Goal: Transaction & Acquisition: Purchase product/service

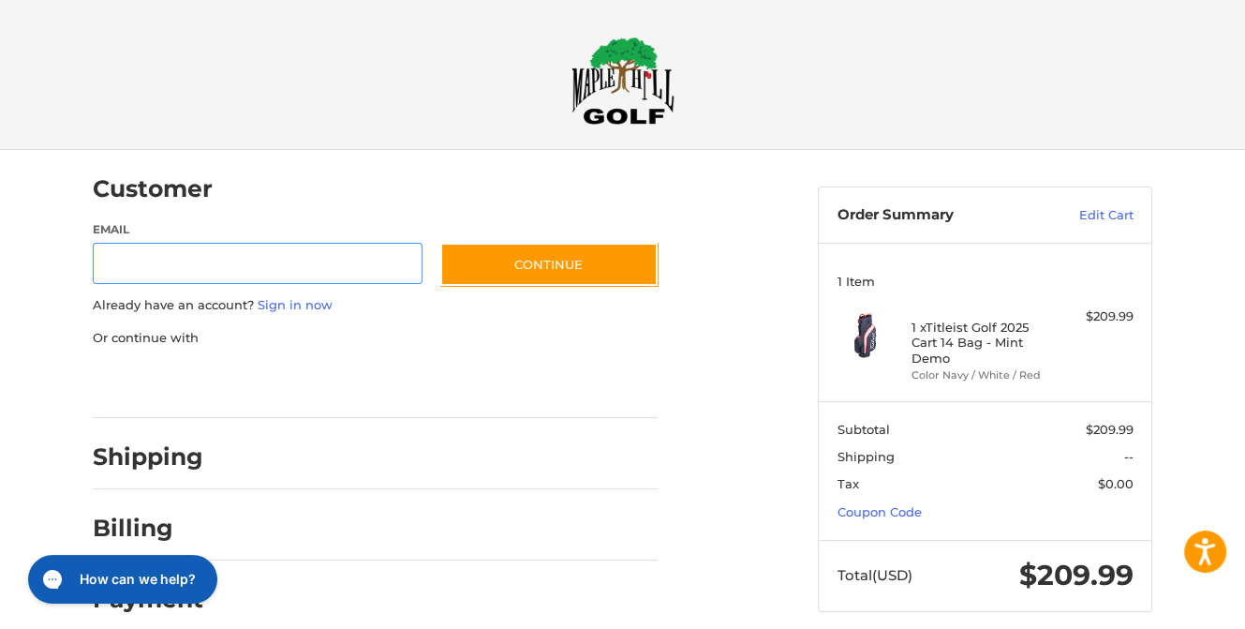
scroll to position [19, 0]
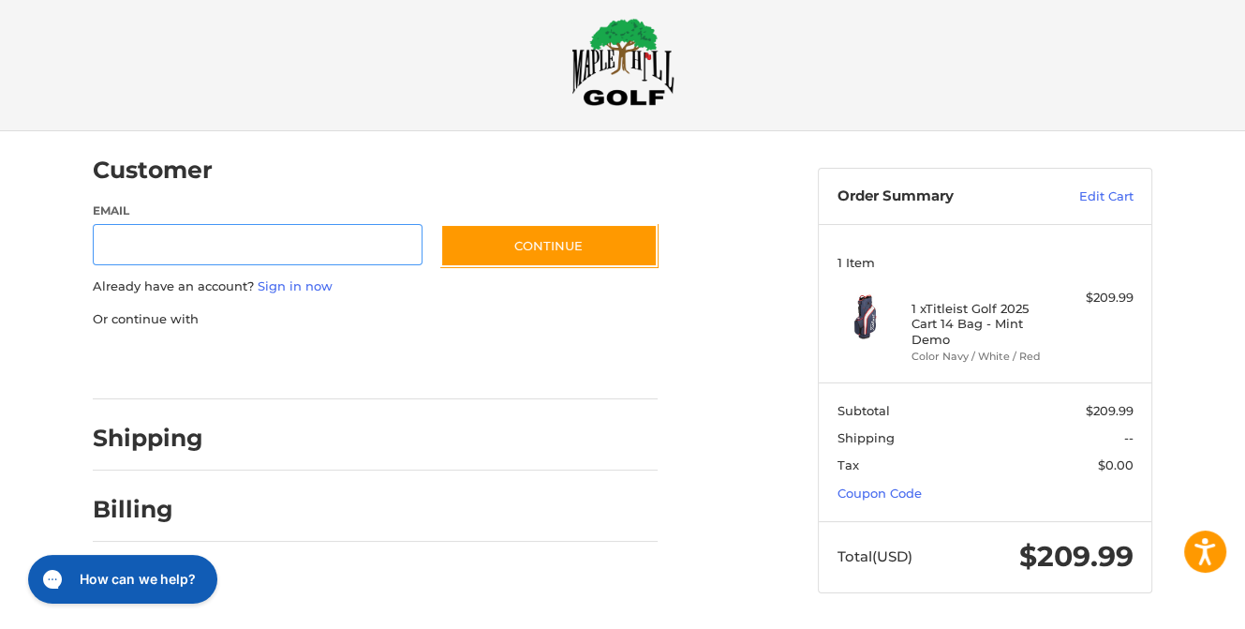
click at [0, 628] on div at bounding box center [0, 630] width 0 height 0
click at [875, 490] on link "Coupon Code" at bounding box center [879, 492] width 84 height 15
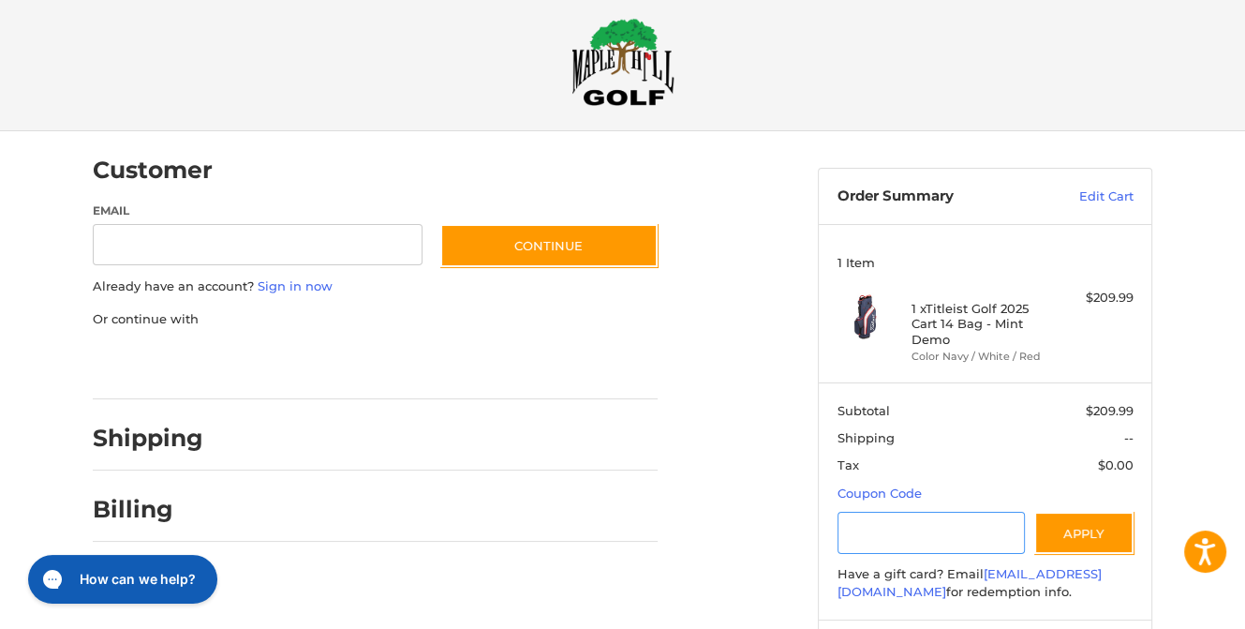
click at [866, 528] on input "Gift Certificate or Coupon Code" at bounding box center [931, 532] width 188 height 42
type input "********"
click at [1105, 535] on button "Apply" at bounding box center [1083, 532] width 99 height 42
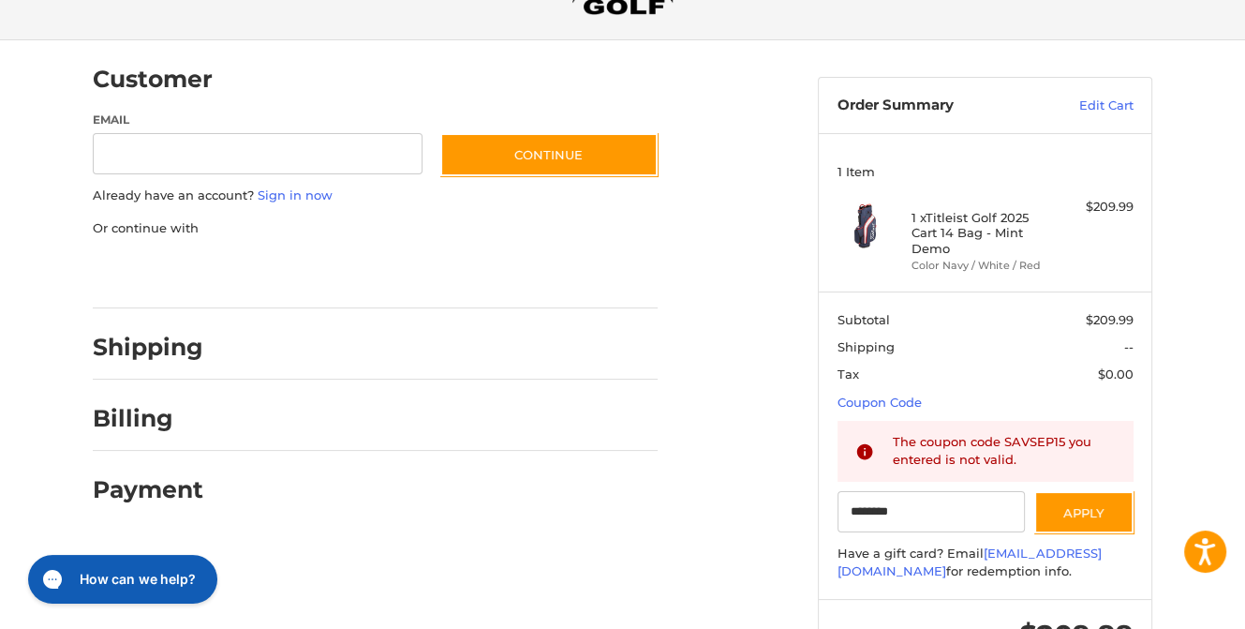
scroll to position [112, 0]
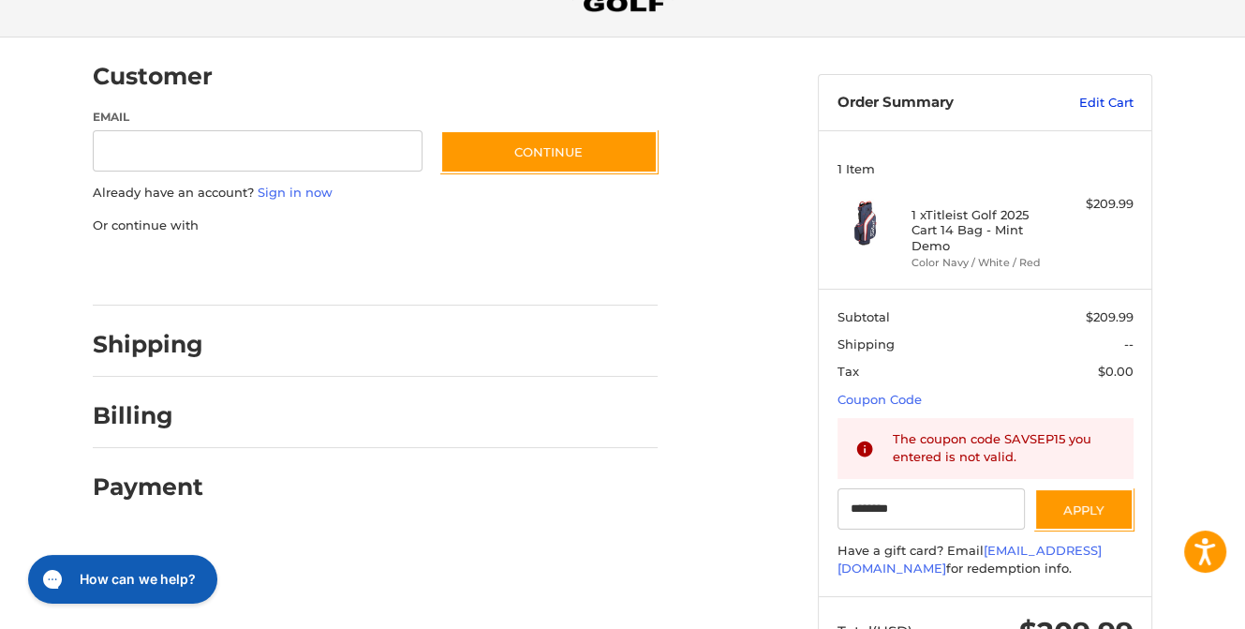
click at [1088, 96] on link "Edit Cart" at bounding box center [1086, 103] width 95 height 19
